Goal: Navigation & Orientation: Understand site structure

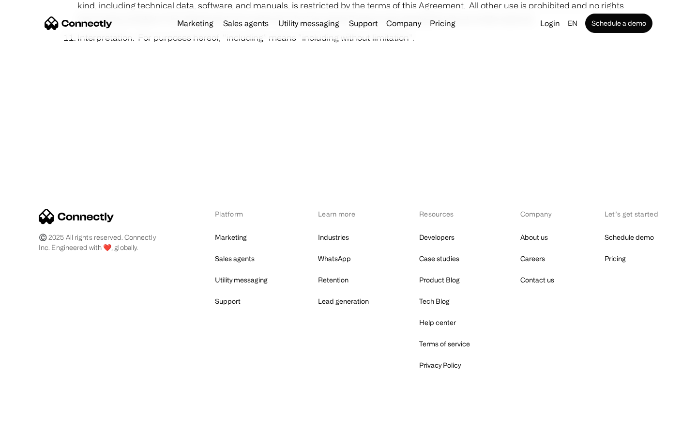
scroll to position [3556, 0]
